Goal: Check status: Check status

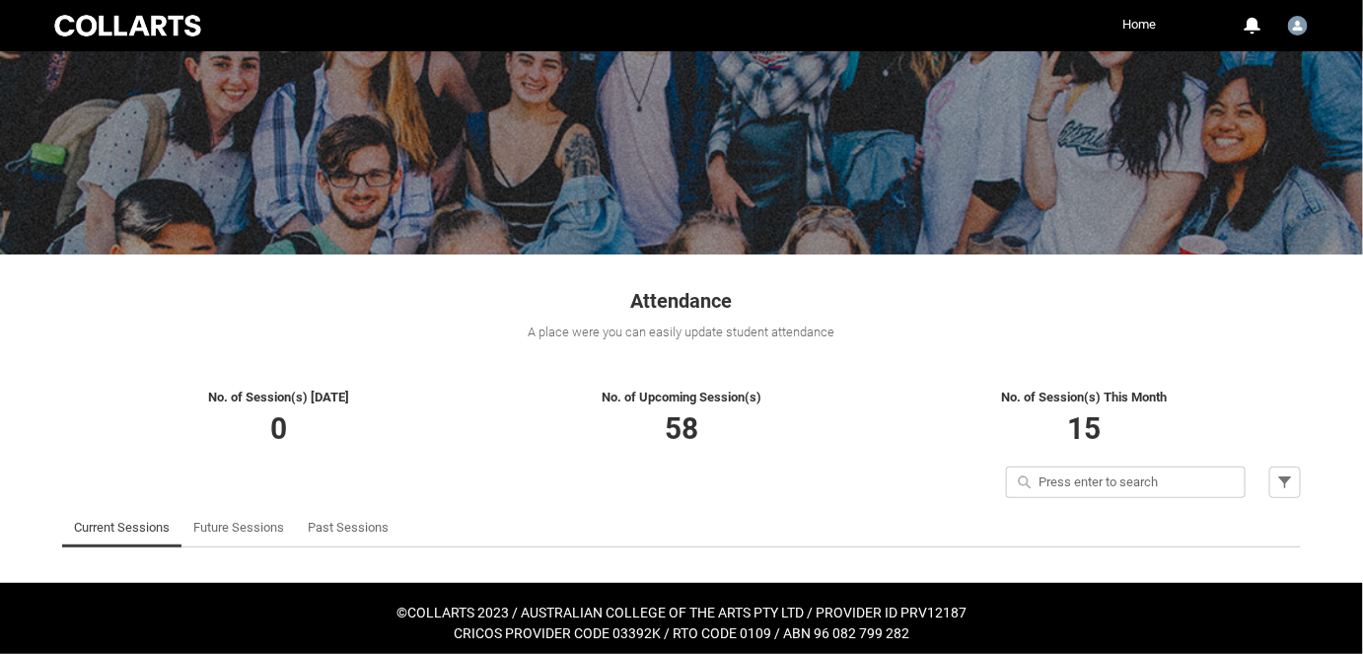
scroll to position [122, 0]
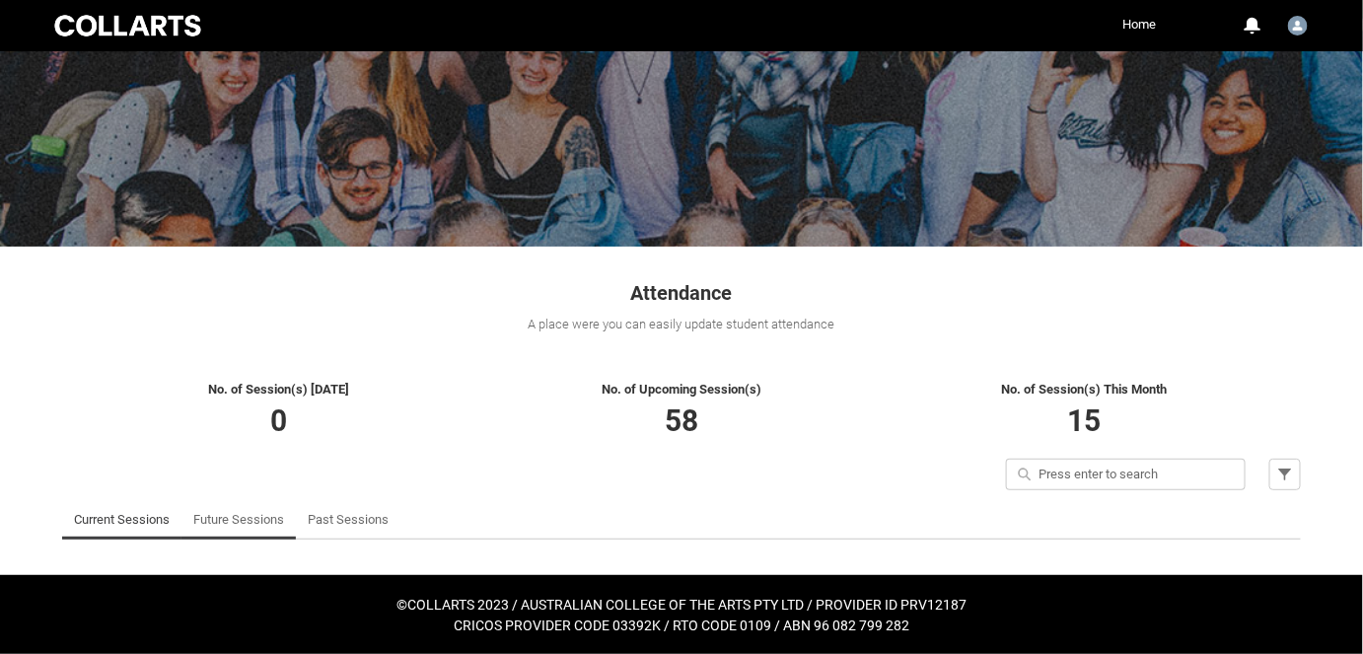
click at [231, 519] on link "Future Sessions" at bounding box center [238, 519] width 91 height 39
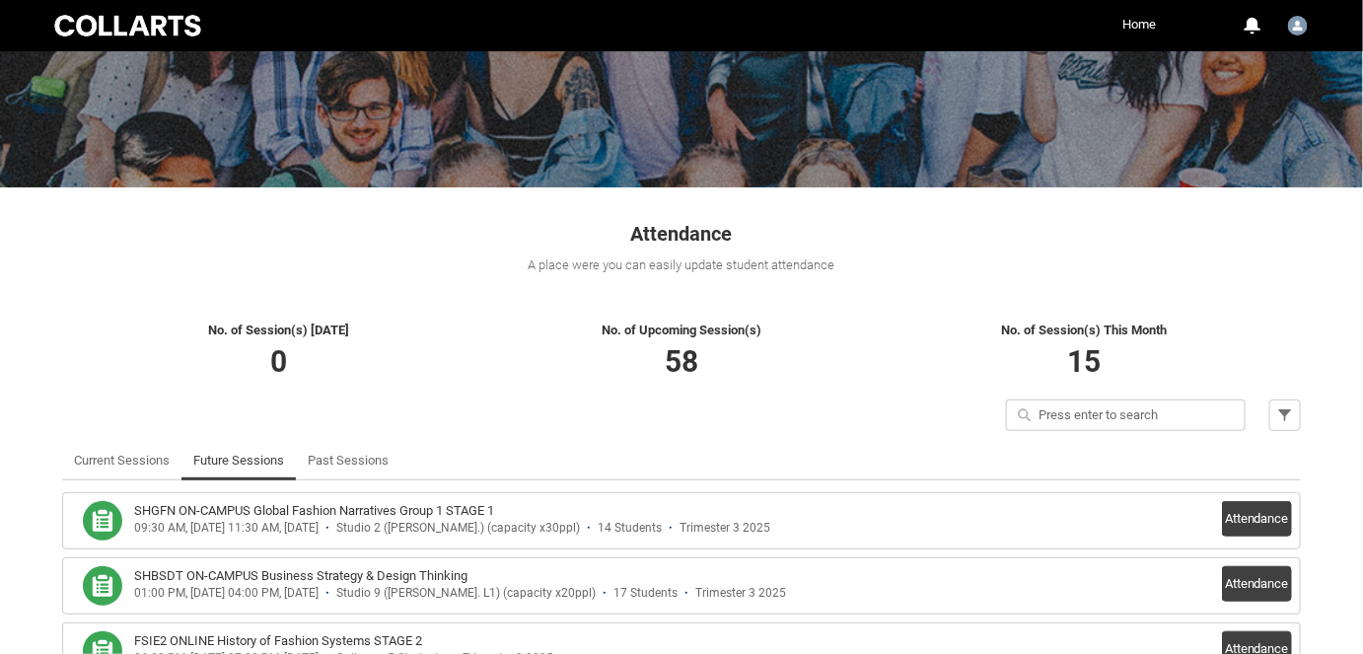
scroll to position [212, 0]
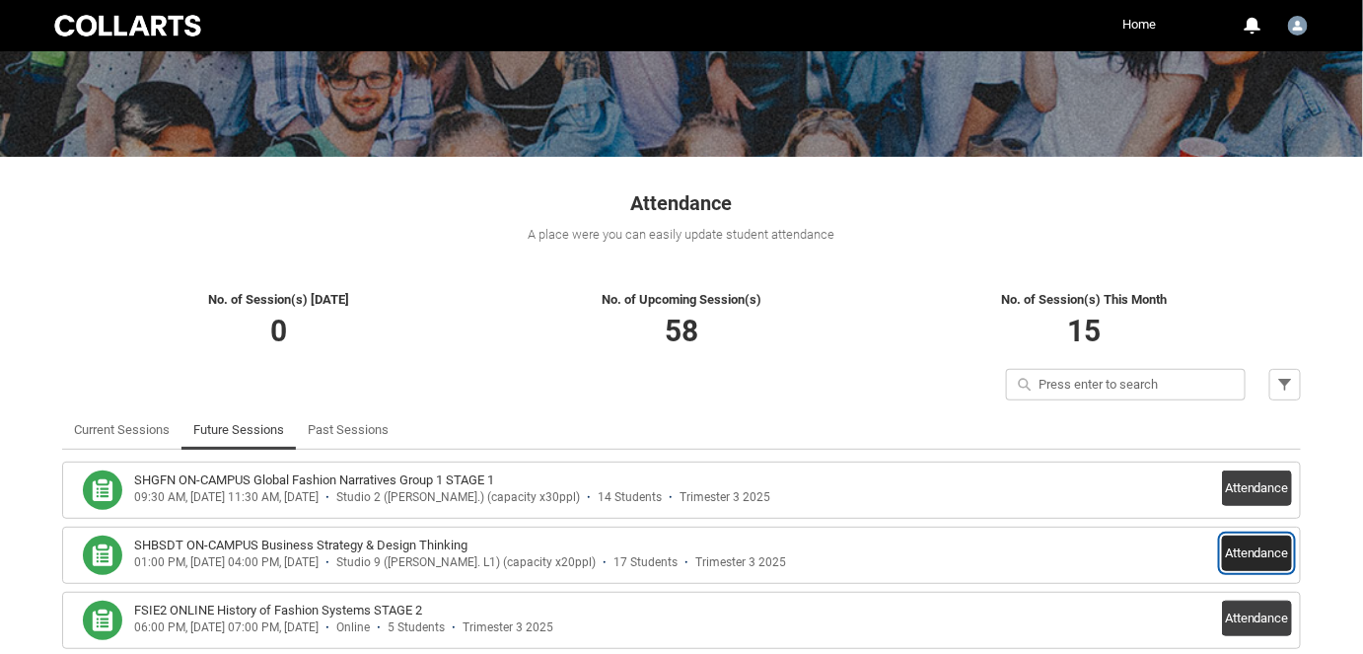
click at [1252, 559] on button "Attendance" at bounding box center [1257, 554] width 70 height 36
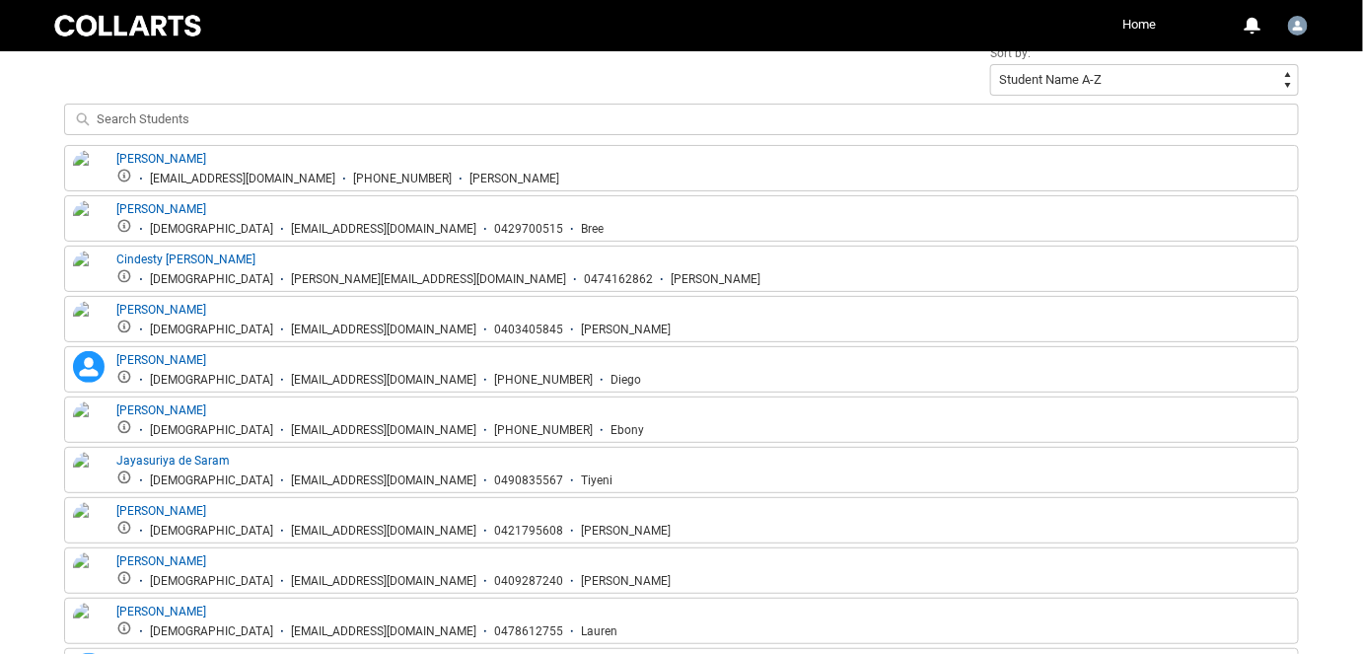
scroll to position [264, 0]
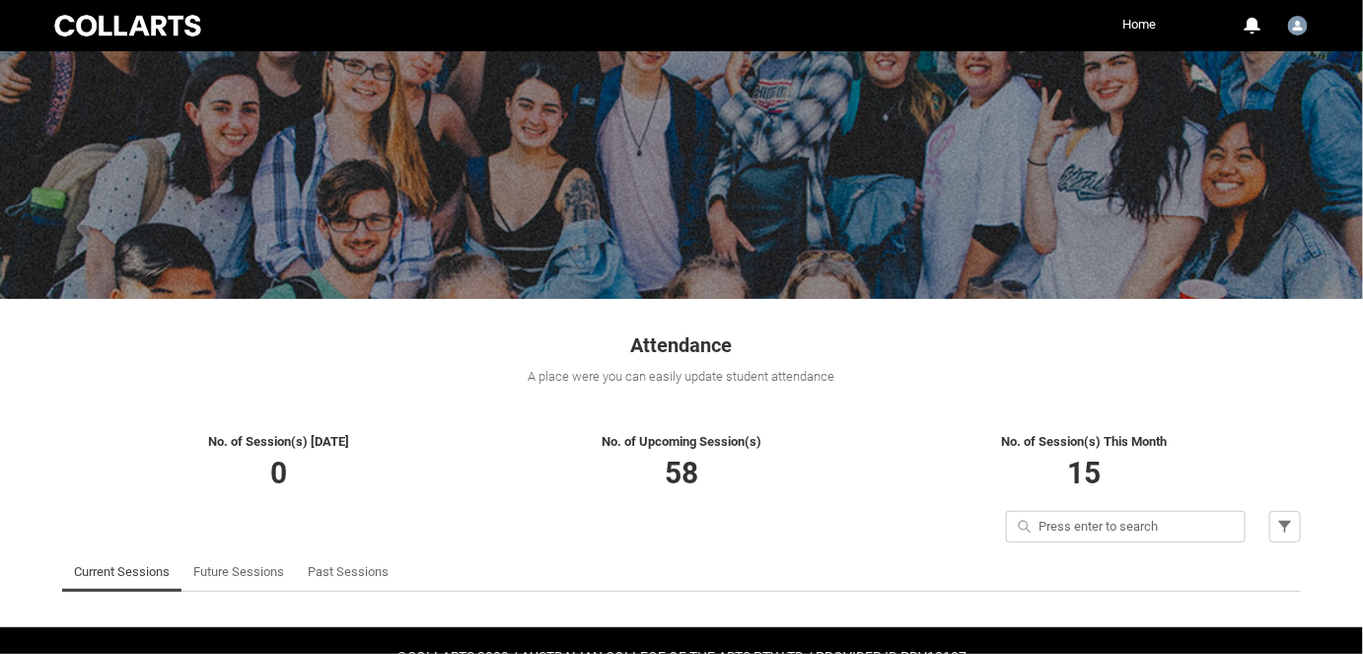
scroll to position [122, 0]
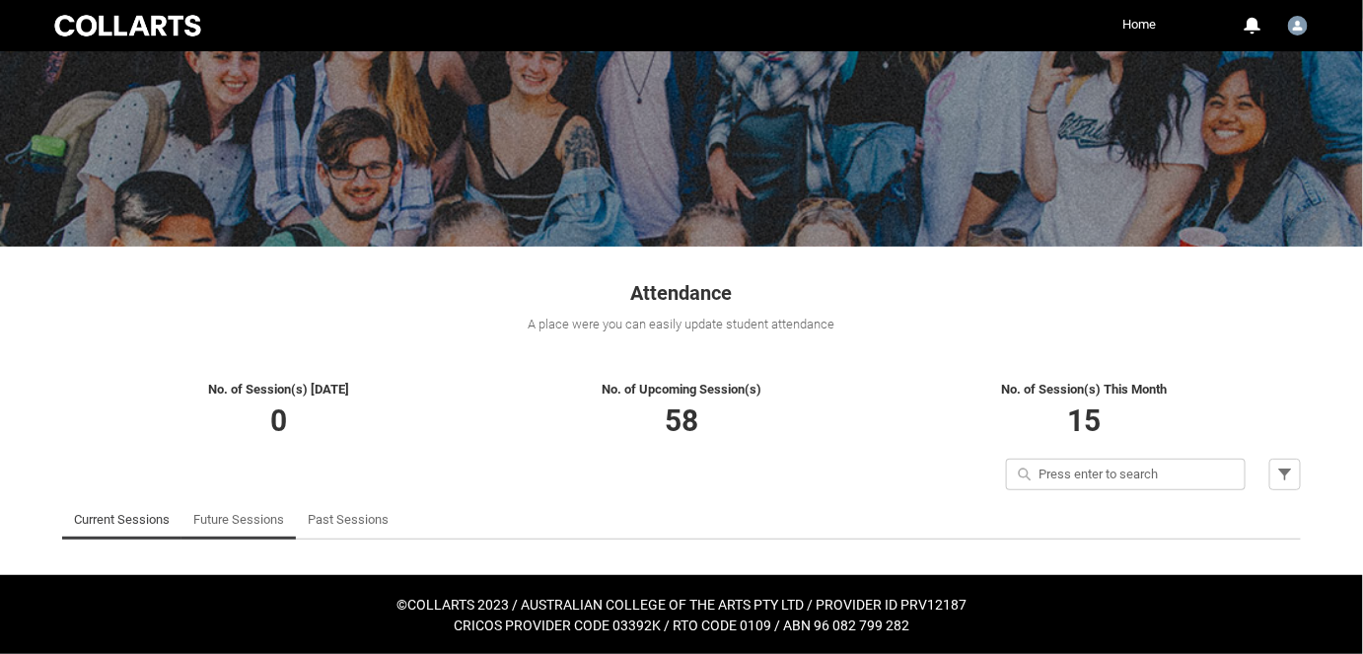
click at [241, 527] on link "Future Sessions" at bounding box center [238, 519] width 91 height 39
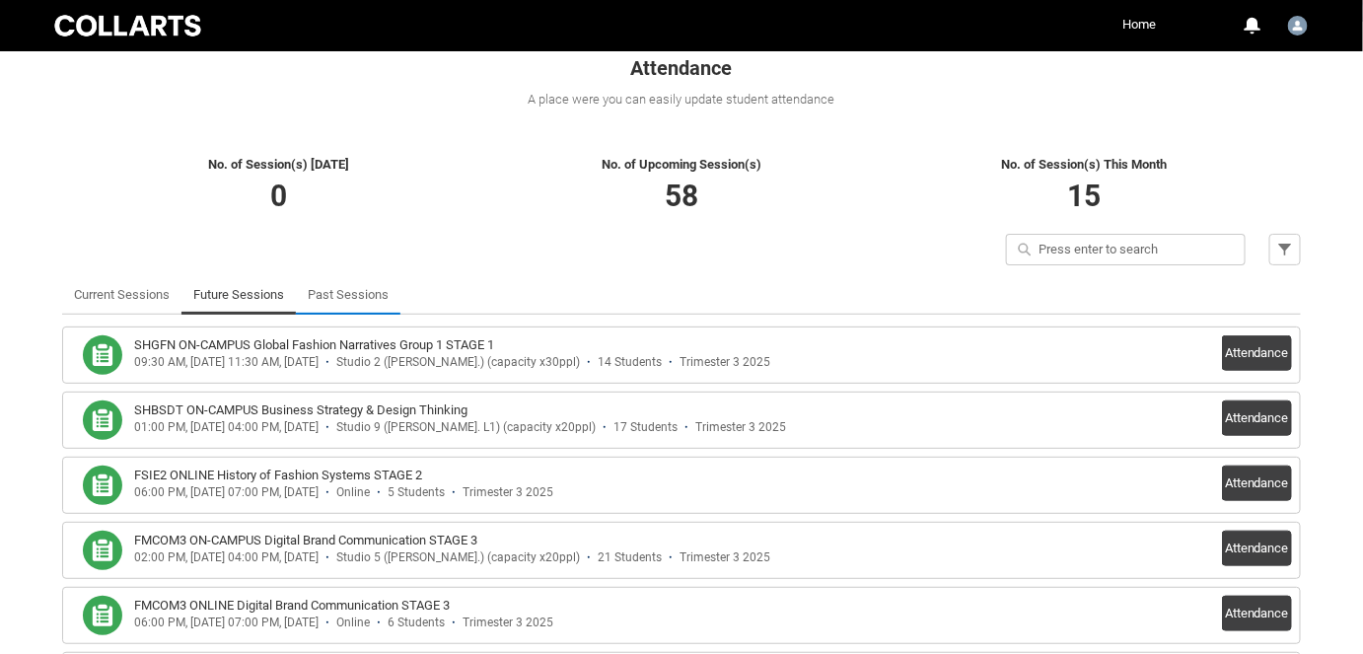
scroll to position [392, 0]
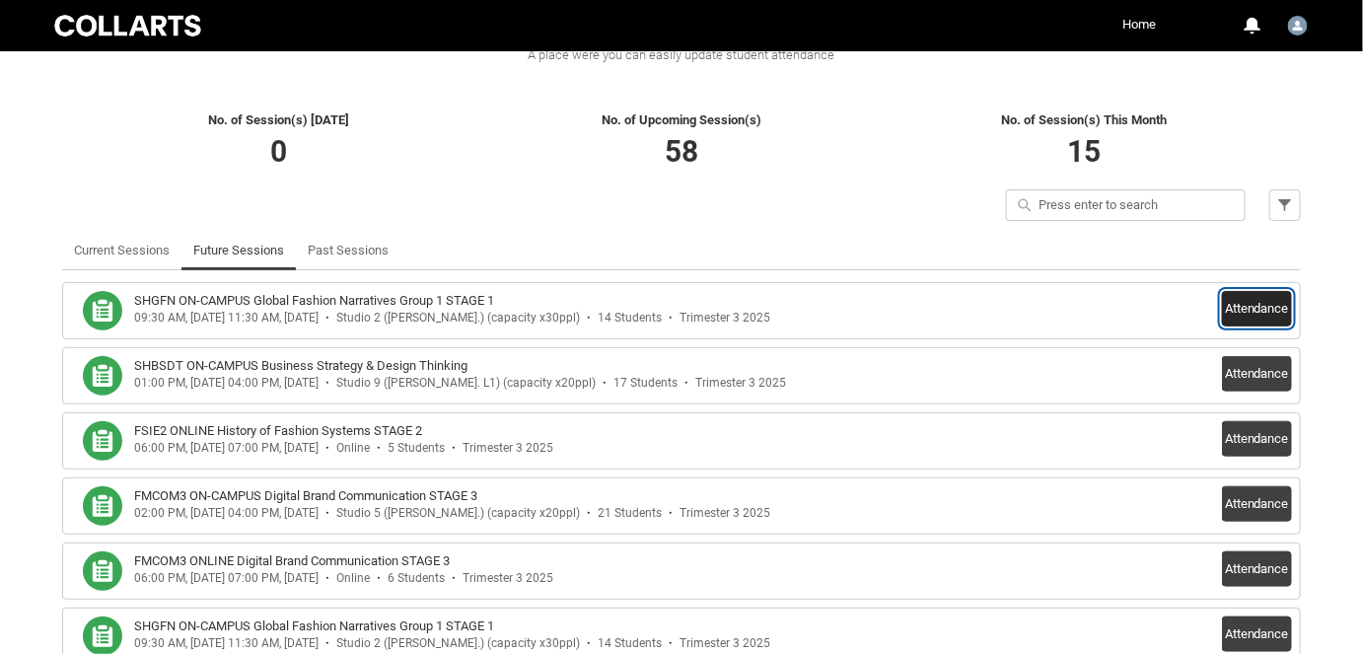
click at [1254, 316] on button "Attendance" at bounding box center [1257, 309] width 70 height 36
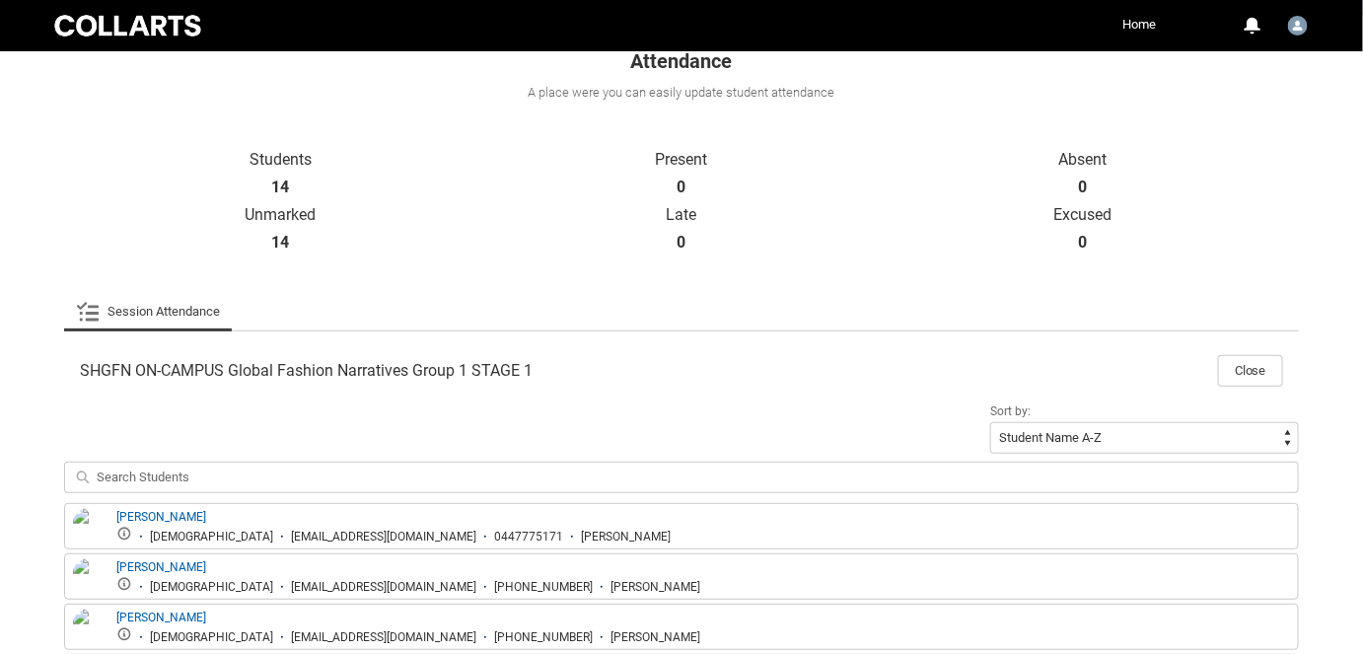
scroll to position [114, 0]
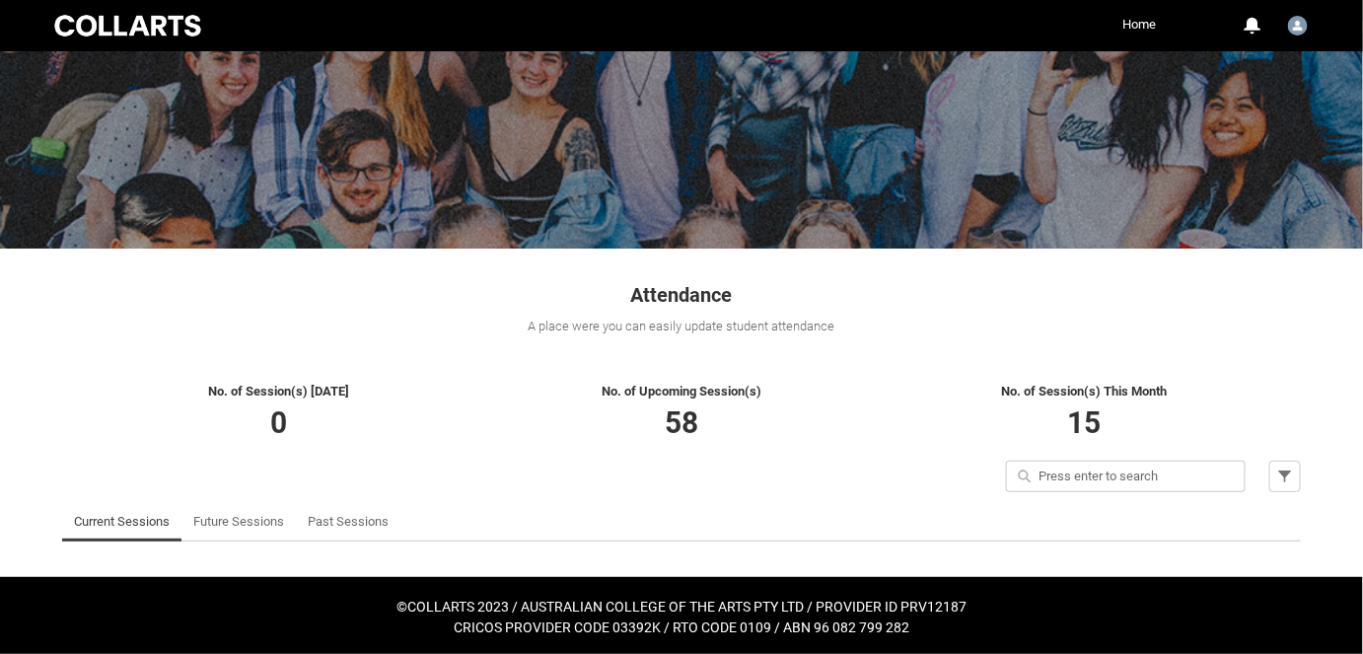
scroll to position [122, 0]
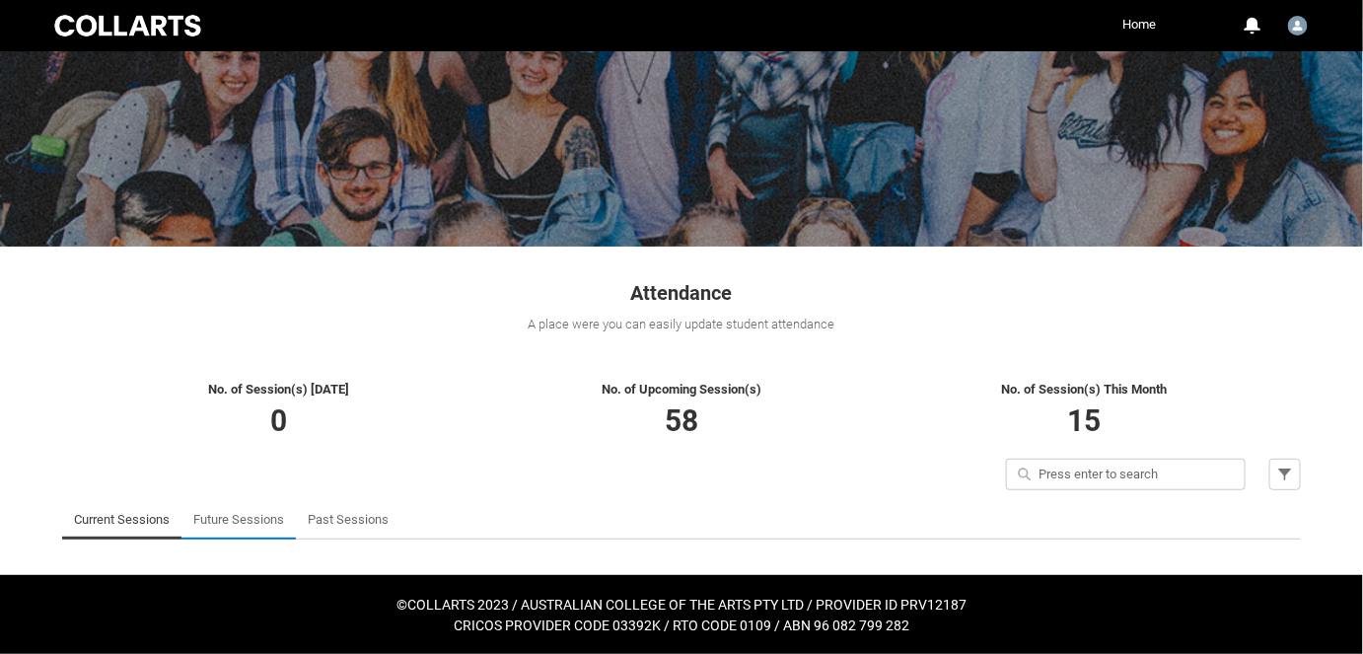
click at [227, 519] on link "Future Sessions" at bounding box center [238, 519] width 91 height 39
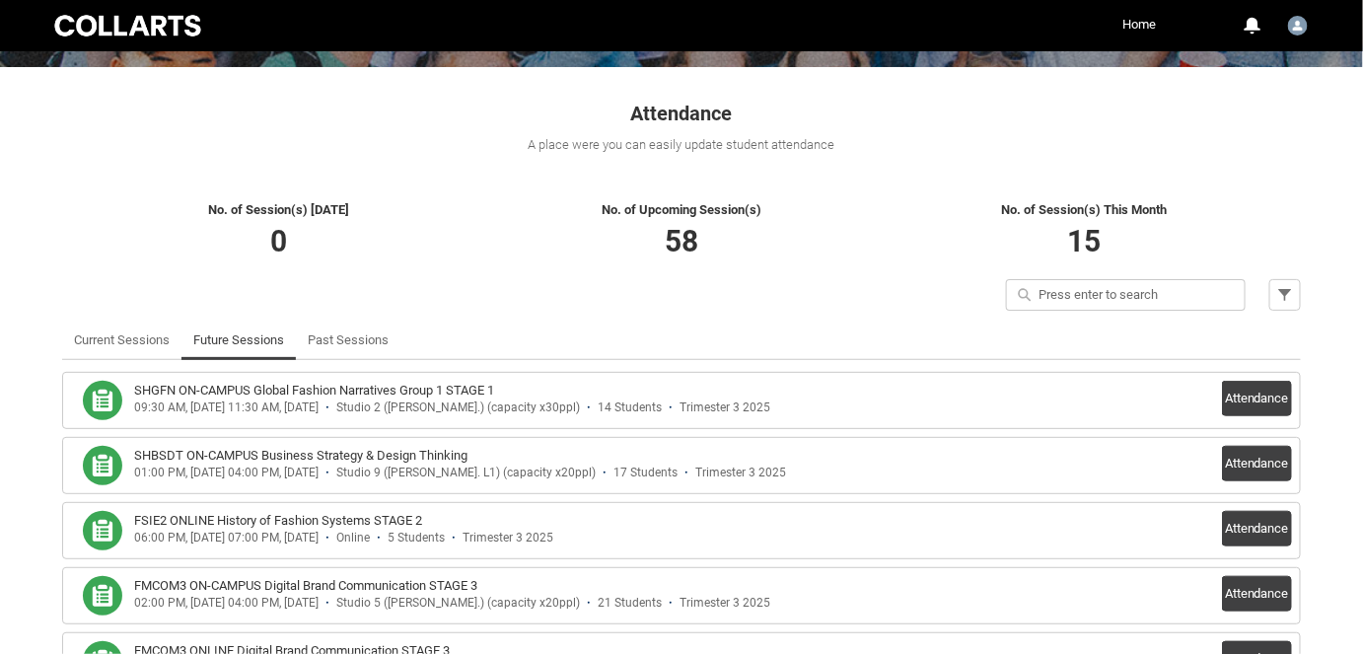
scroll to position [392, 0]
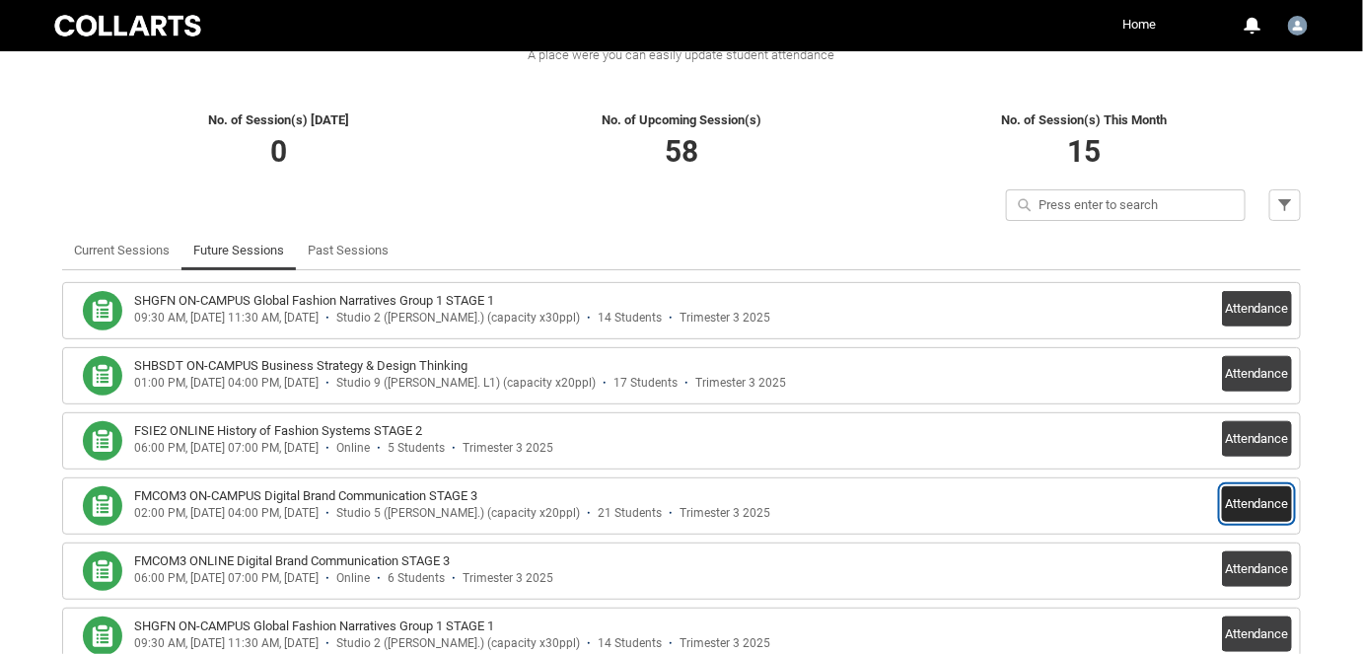
click at [1247, 497] on button "Attendance" at bounding box center [1257, 504] width 70 height 36
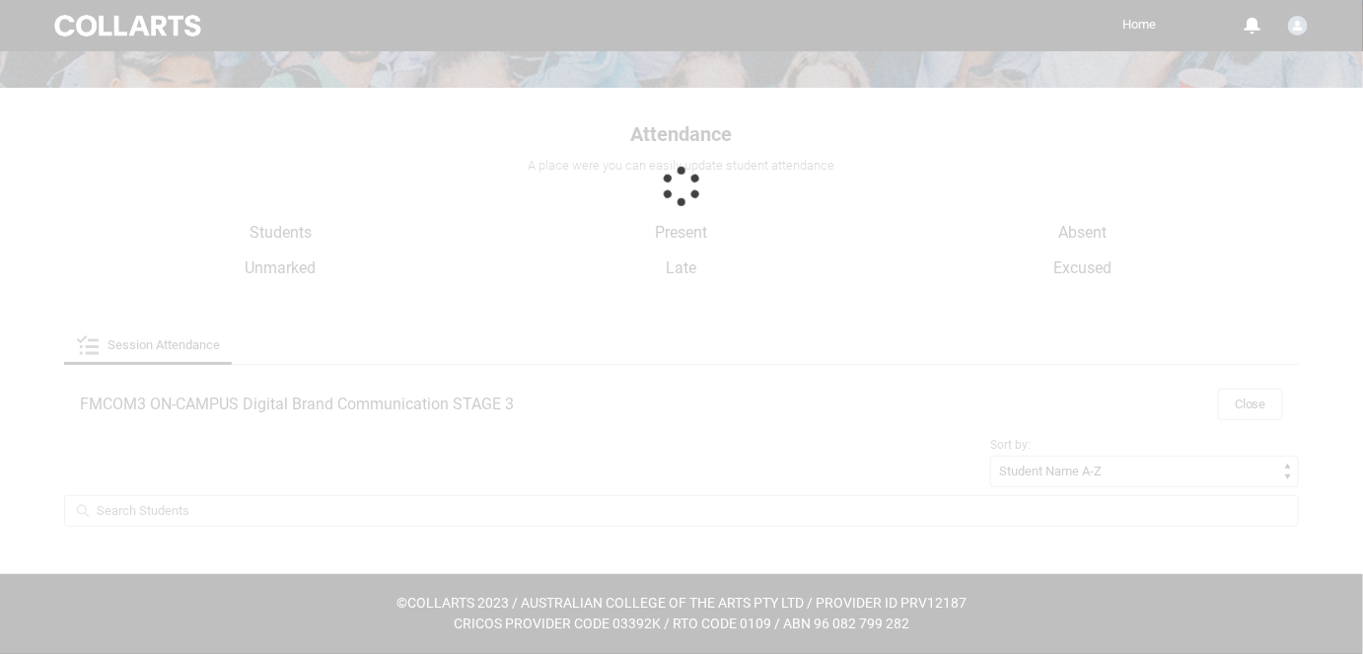
scroll to position [279, 0]
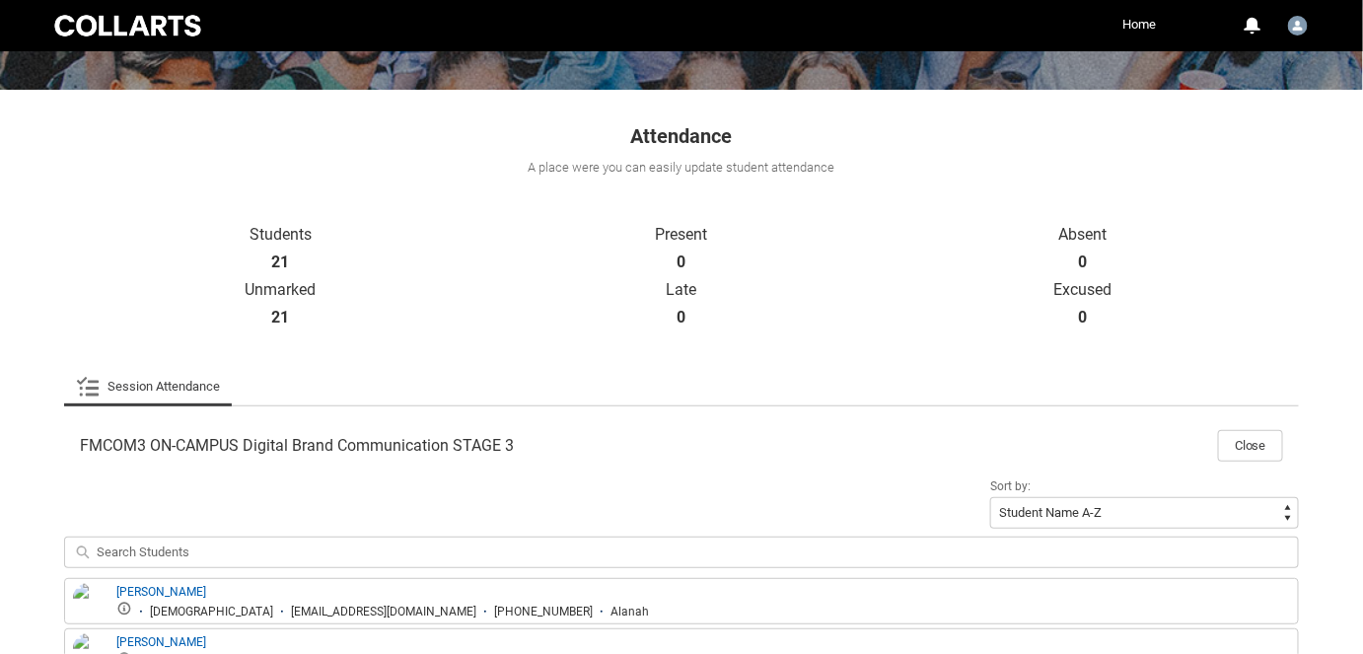
drag, startPoint x: 1247, startPoint y: 497, endPoint x: 771, endPoint y: 357, distance: 495.7
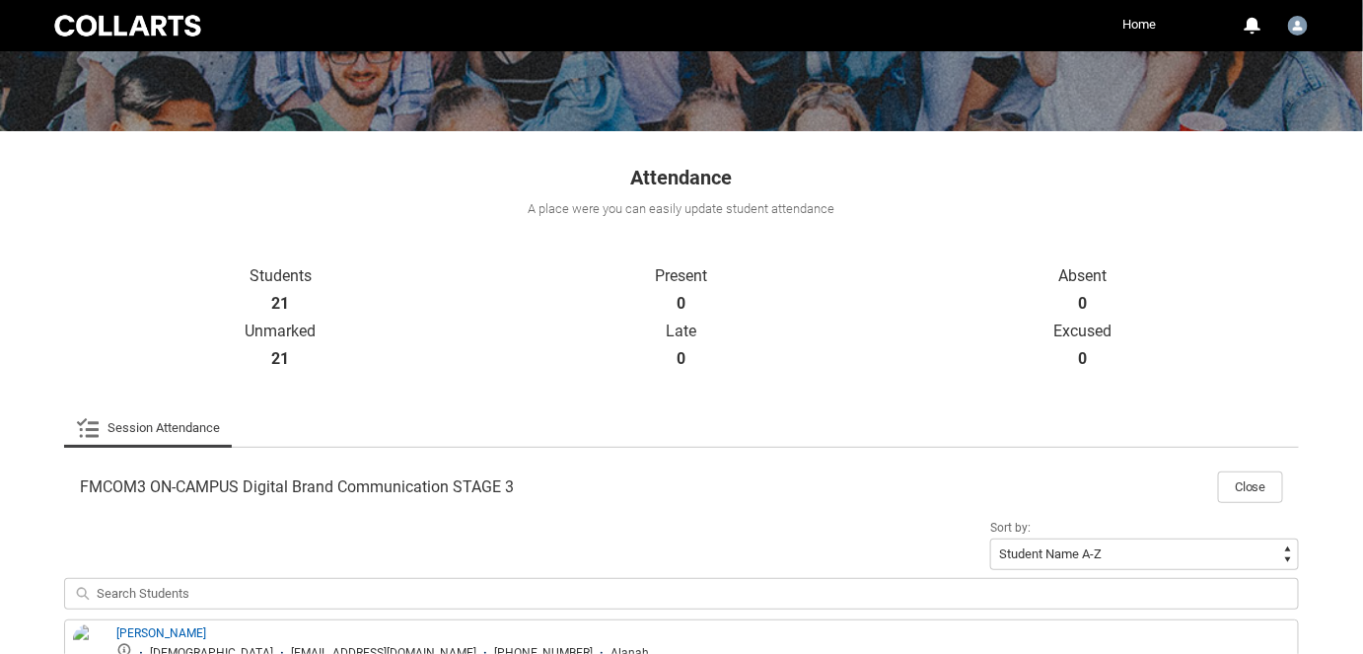
scroll to position [105, 0]
